Goal: Transaction & Acquisition: Purchase product/service

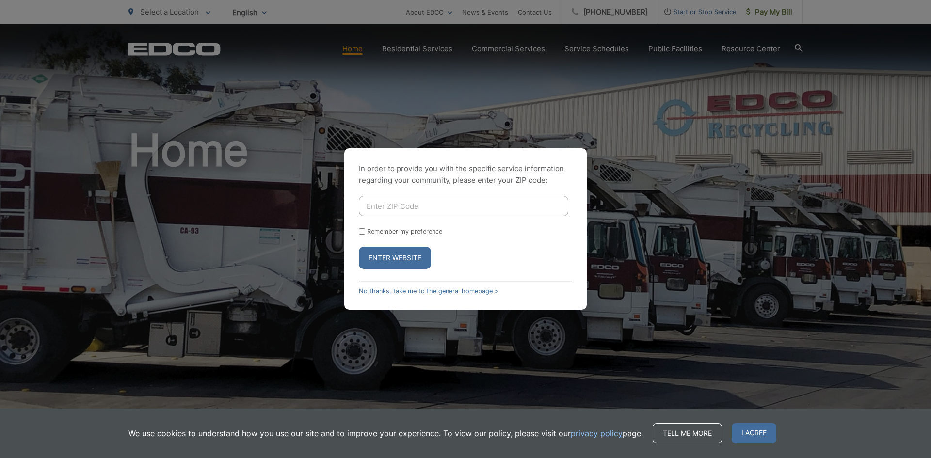
click at [413, 207] on input "Enter ZIP Code" at bounding box center [463, 206] width 209 height 20
click at [394, 208] on input "Enter ZIP Code" at bounding box center [463, 206] width 209 height 20
type input "92083"
click at [399, 260] on button "Enter Website" at bounding box center [395, 258] width 72 height 22
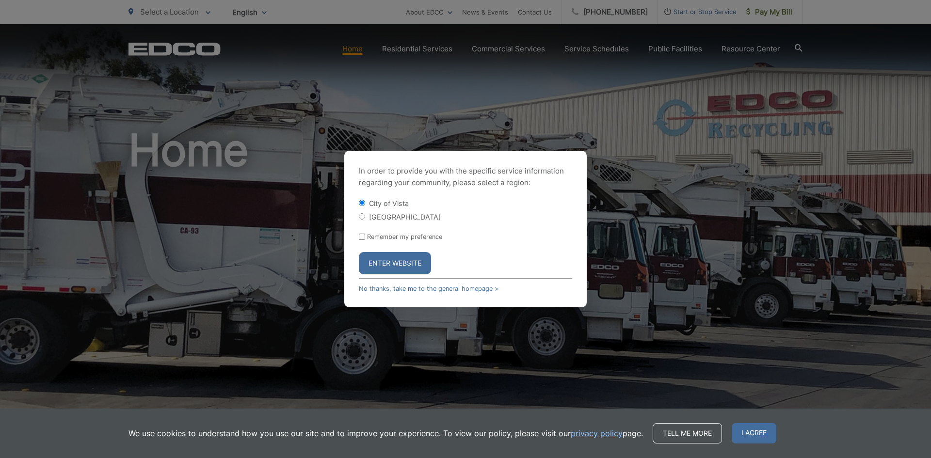
click at [394, 254] on button "Enter Website" at bounding box center [395, 263] width 72 height 22
click at [394, 260] on button "Enter Website" at bounding box center [395, 263] width 72 height 22
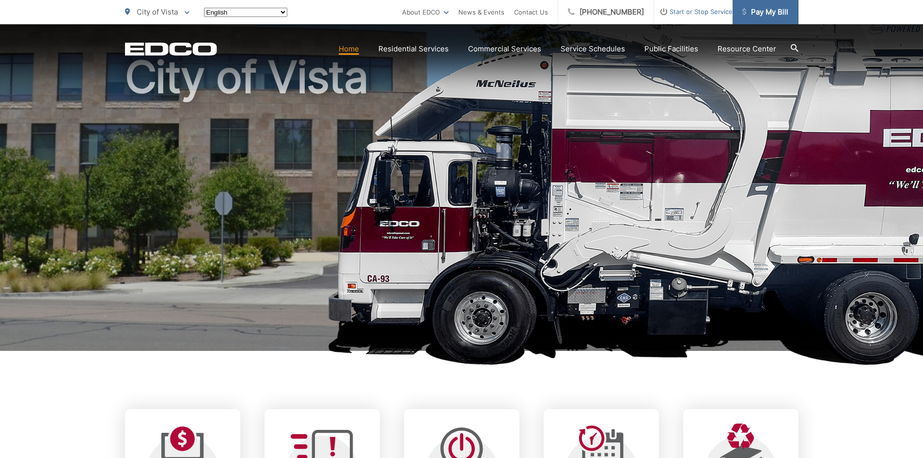
scroll to position [97, 0]
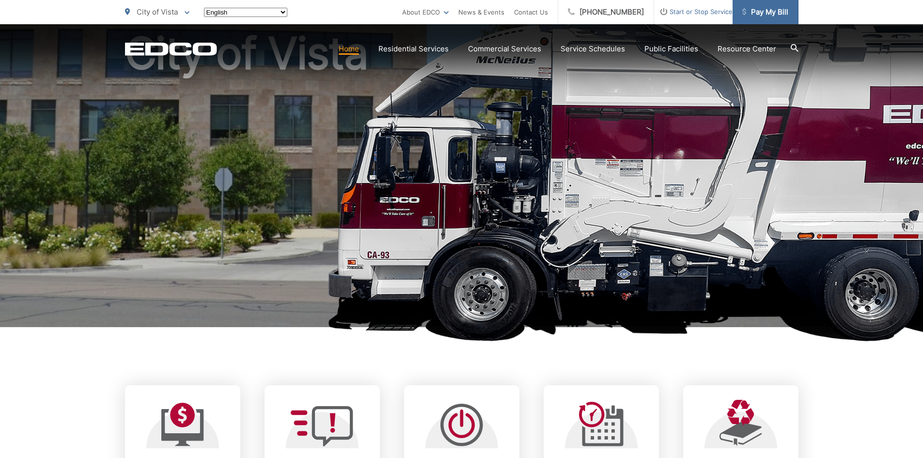
click at [755, 14] on span "Pay My Bill" at bounding box center [766, 12] width 46 height 12
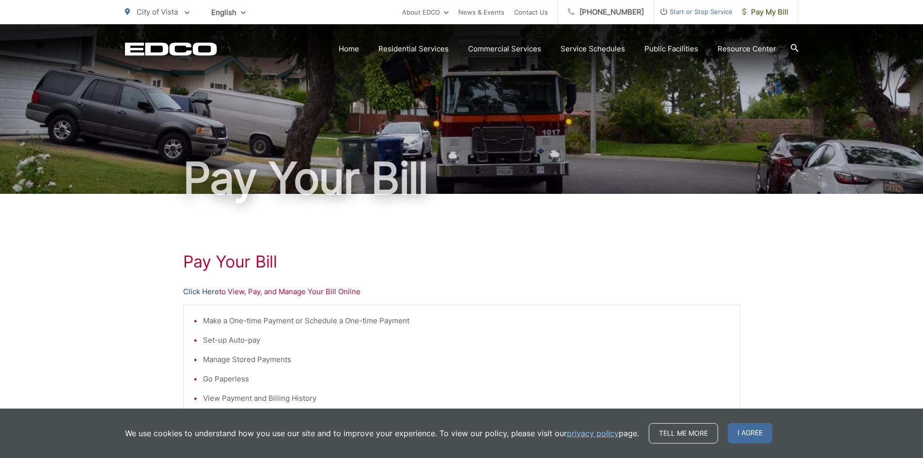
click at [213, 291] on link "Click Here" at bounding box center [201, 292] width 36 height 12
